Goal: Book appointment/travel/reservation

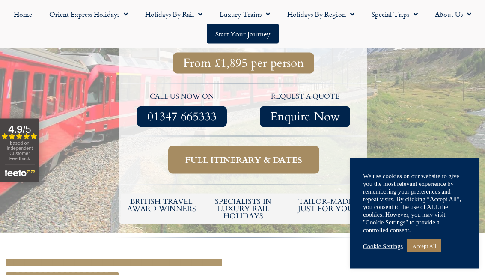
scroll to position [315, 0]
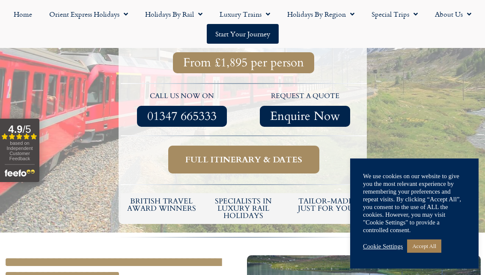
click at [254, 154] on span "Full itinerary & dates" at bounding box center [243, 159] width 117 height 11
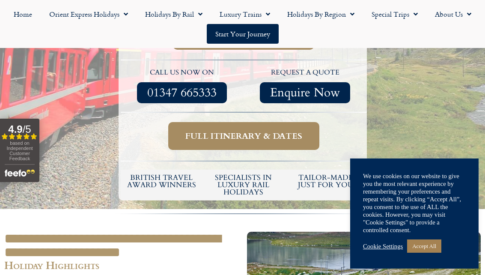
scroll to position [340, 0]
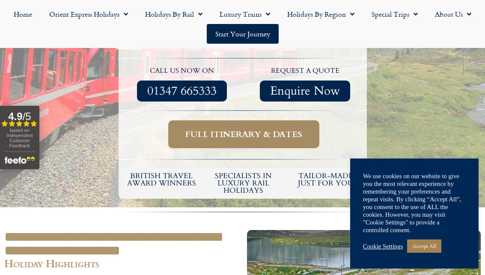
click at [240, 129] on span "Full itinerary & dates" at bounding box center [243, 134] width 117 height 11
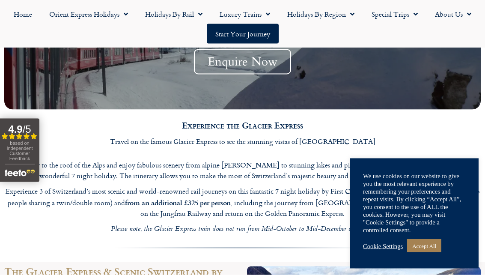
click at [429, 253] on link "Accept All" at bounding box center [424, 245] width 34 height 13
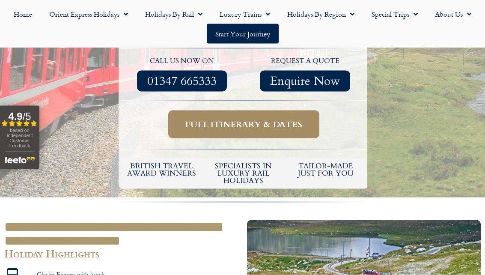
scroll to position [341, 0]
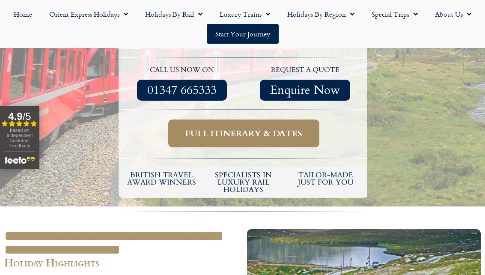
click at [248, 128] on span "Full itinerary & dates" at bounding box center [243, 133] width 117 height 11
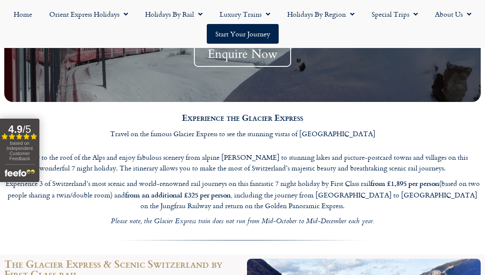
scroll to position [869, 0]
click at [15, 125] on strong "4.9" at bounding box center [15, 129] width 14 height 12
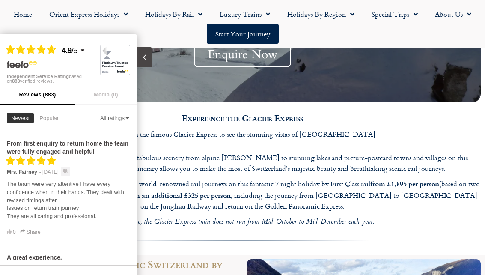
click at [147, 111] on p "Experience the Glacier Express" at bounding box center [242, 118] width 476 height 14
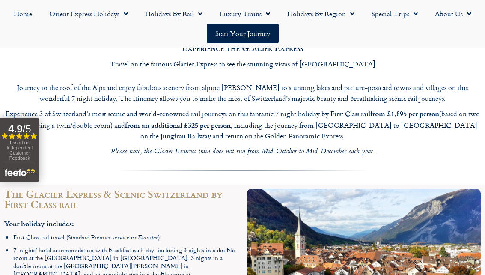
scroll to position [939, 0]
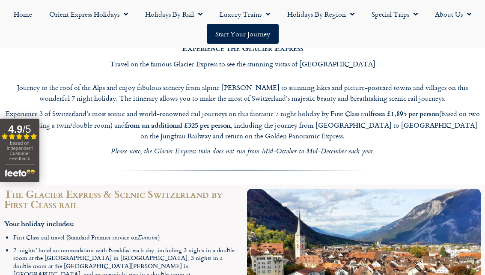
click at [248, 33] on link "Start your Journey" at bounding box center [243, 34] width 72 height 20
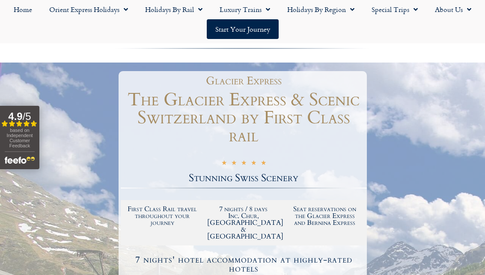
scroll to position [61, 0]
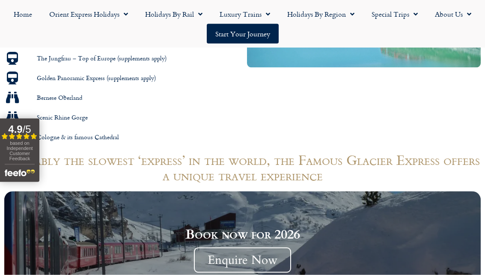
scroll to position [664, 0]
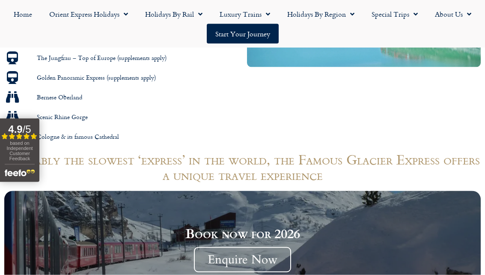
click at [39, 157] on h1 "Probably the slowest ‘express’ in the world, the Famous Glacier Express offers …" at bounding box center [242, 167] width 476 height 31
click at [37, 157] on button "4.9 / 5 Filled star Filled star Filled star Filled star Partial star based on I…" at bounding box center [19, 150] width 39 height 63
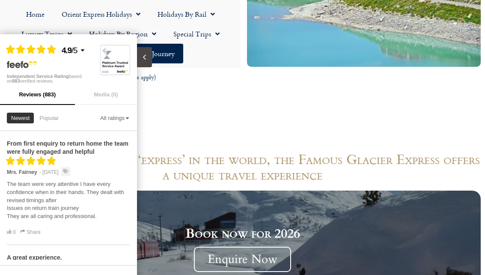
scroll to position [944, 0]
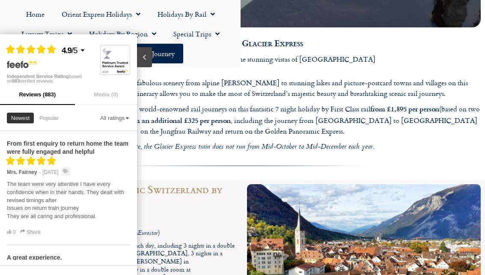
click at [128, 92] on button "Media (0)" at bounding box center [106, 94] width 62 height 21
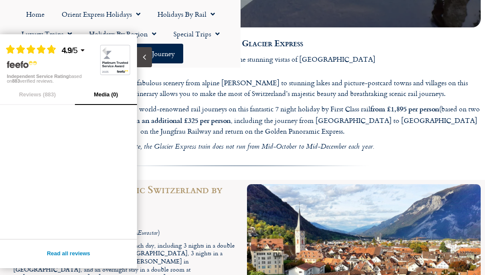
click at [145, 57] on icon "Close slideout" at bounding box center [144, 57] width 8 height 8
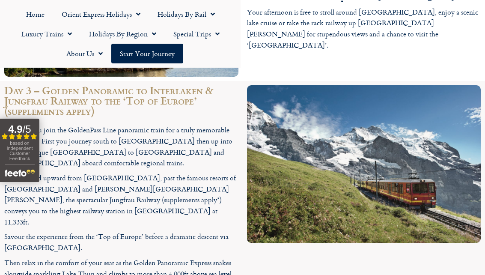
scroll to position [1578, 0]
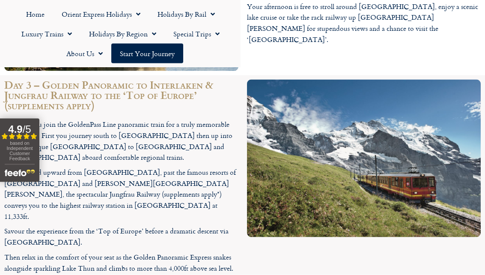
click at [82, 119] on p "Today you join the GoldenPass Line panoramic train for a truly memorable rail j…" at bounding box center [121, 141] width 234 height 44
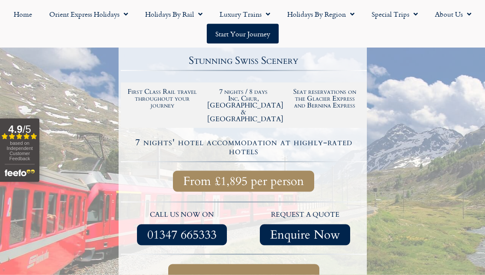
scroll to position [198, 0]
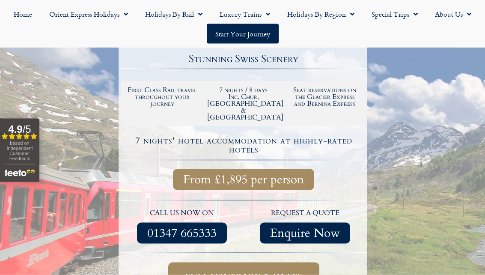
click at [242, 271] on span "Full itinerary & dates" at bounding box center [243, 276] width 117 height 11
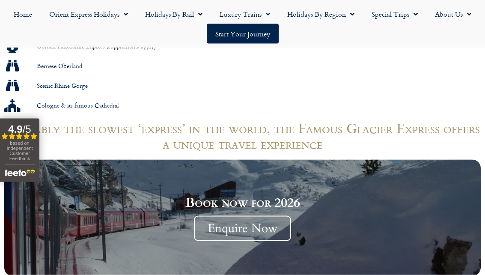
scroll to position [704, 0]
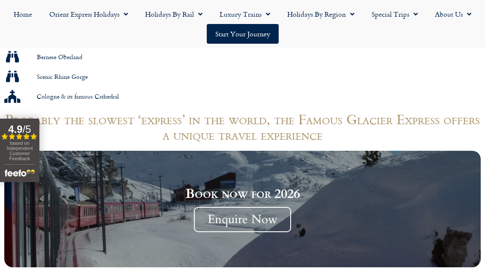
click at [239, 207] on span "Enquire Now" at bounding box center [242, 219] width 97 height 25
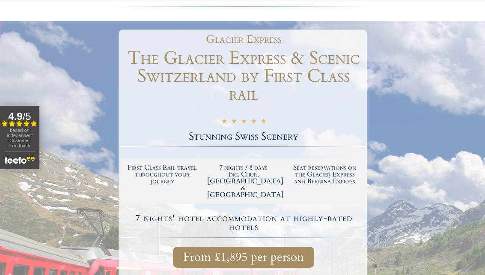
scroll to position [0, 0]
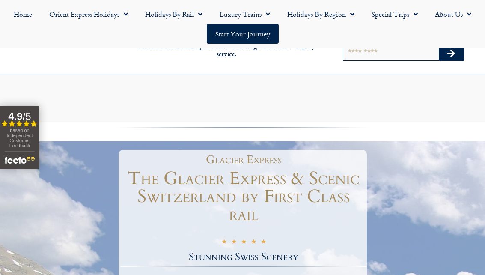
scroll to position [340, 0]
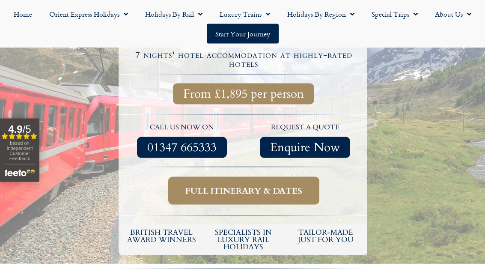
scroll to position [284, 0]
click at [263, 185] on span "Full itinerary & dates" at bounding box center [243, 190] width 117 height 11
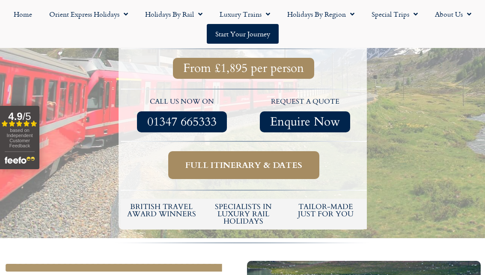
click at [277, 160] on span "Full itinerary & dates" at bounding box center [243, 165] width 117 height 11
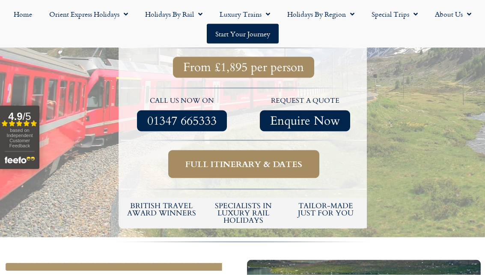
scroll to position [0, 0]
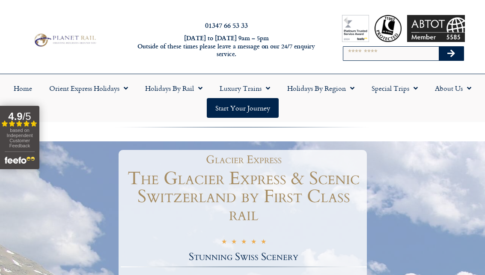
click at [179, 89] on link "Holidays by Rail" at bounding box center [174, 88] width 74 height 20
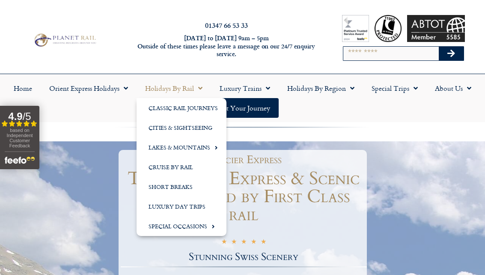
click at [180, 109] on link "Classic Rail Journeys" at bounding box center [182, 108] width 90 height 20
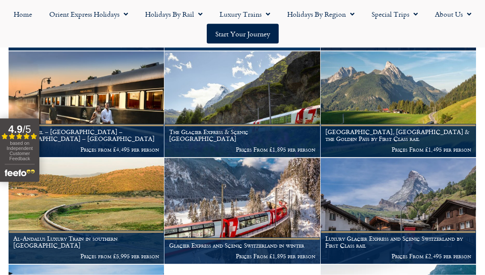
scroll to position [279, 0]
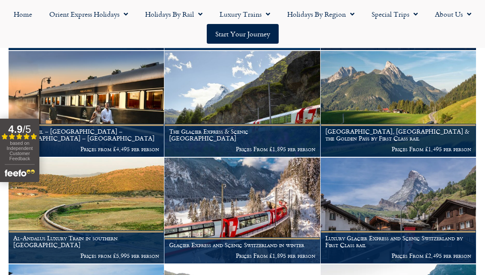
click at [235, 140] on figcaption "The Glacier Express & Scenic Switzerland Prices From £1,895 per person" at bounding box center [241, 140] width 155 height 33
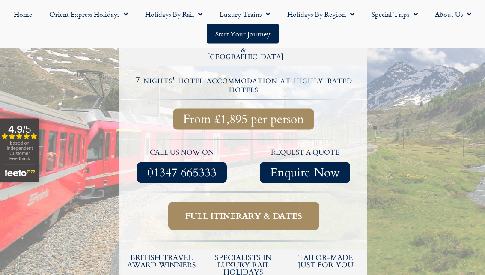
scroll to position [261, 0]
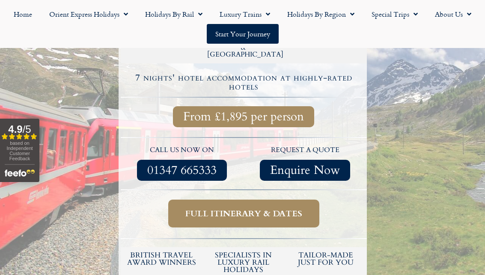
click at [246, 208] on span "Full itinerary & dates" at bounding box center [243, 213] width 117 height 11
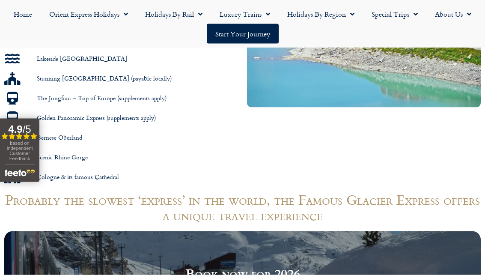
scroll to position [624, 0]
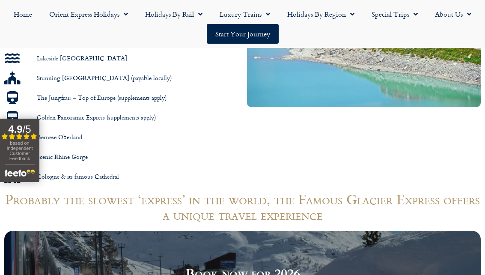
click at [3, 66] on div "**********" at bounding box center [121, 64] width 243 height 246
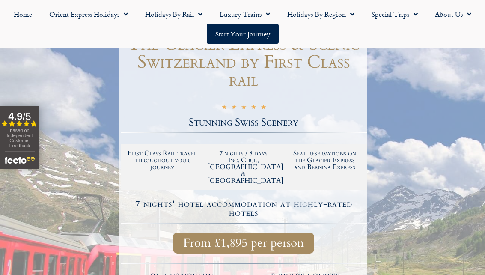
scroll to position [0, 0]
